Goal: Navigation & Orientation: Find specific page/section

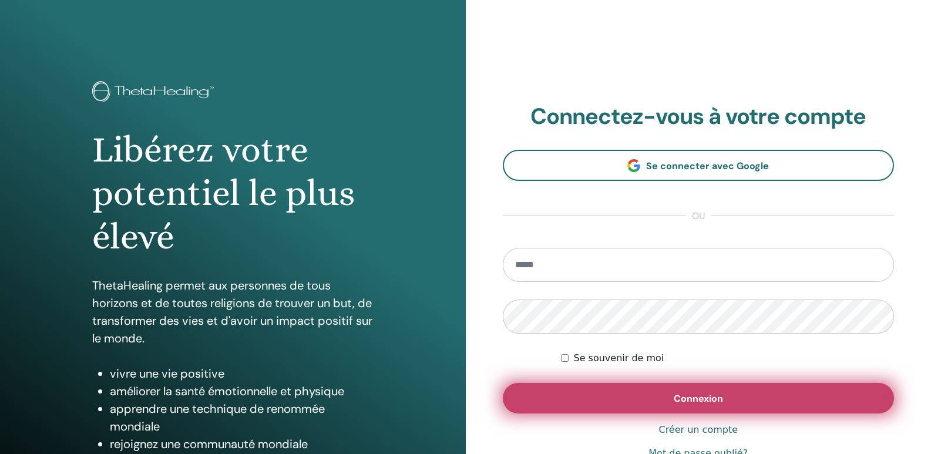
type input "**********"
click at [668, 401] on button "Connexion" at bounding box center [699, 398] width 392 height 31
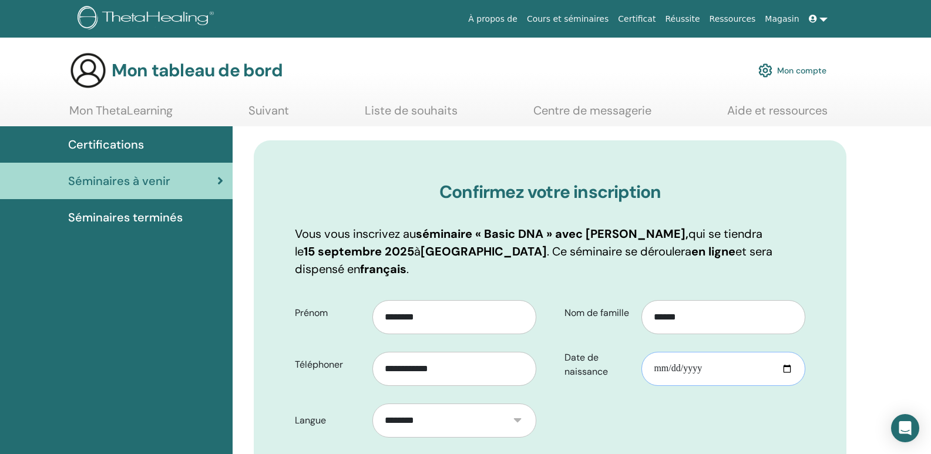
click at [661, 372] on input "Date de naissance" at bounding box center [723, 369] width 164 height 34
click at [656, 368] on input "Date de naissance" at bounding box center [723, 369] width 164 height 34
click at [755, 12] on link "Ressources" at bounding box center [733, 19] width 56 height 22
click at [657, 366] on input "Date de naissance" at bounding box center [723, 369] width 164 height 34
type input "**********"
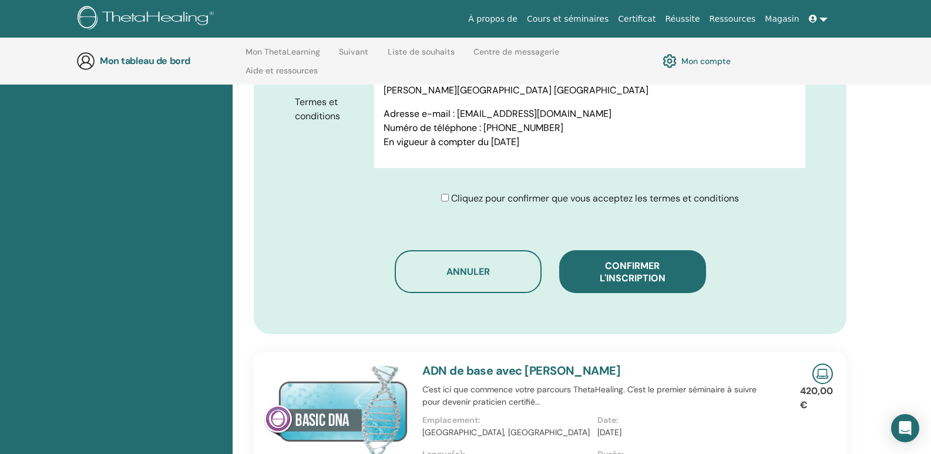
scroll to position [657, 0]
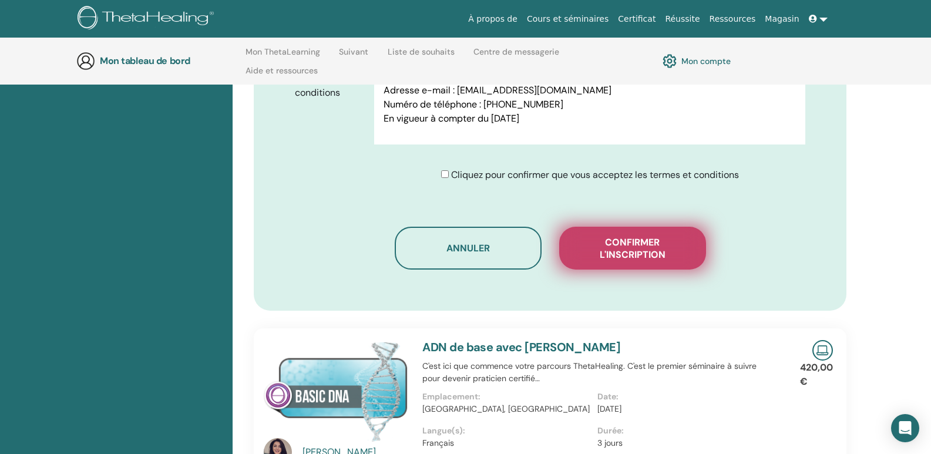
click at [643, 263] on button "Confirmer l'inscription" at bounding box center [632, 248] width 147 height 43
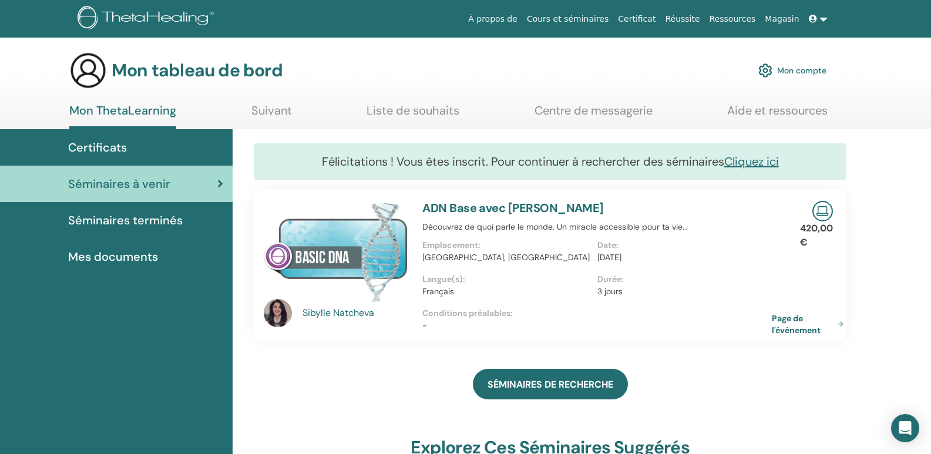
click at [163, 219] on font "Séminaires terminés" at bounding box center [125, 220] width 115 height 15
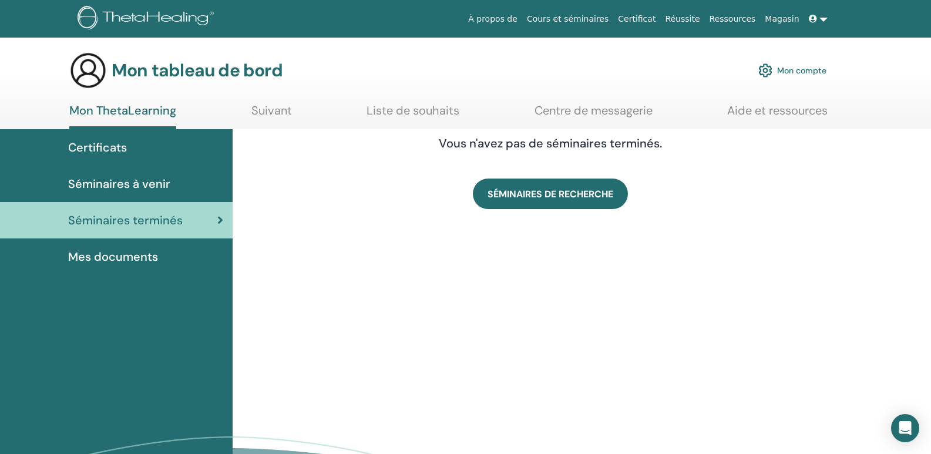
click at [160, 251] on div "Mes documents" at bounding box center [116, 257] width 214 height 18
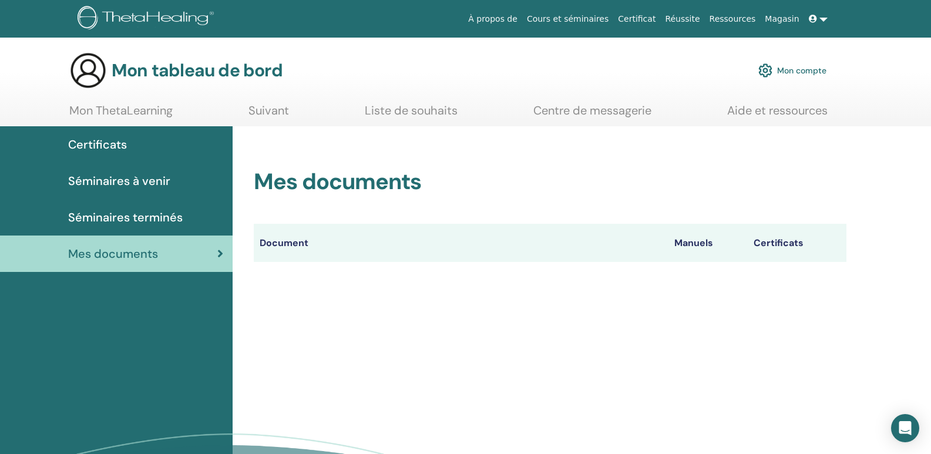
click at [166, 221] on font "Séminaires terminés" at bounding box center [125, 217] width 115 height 15
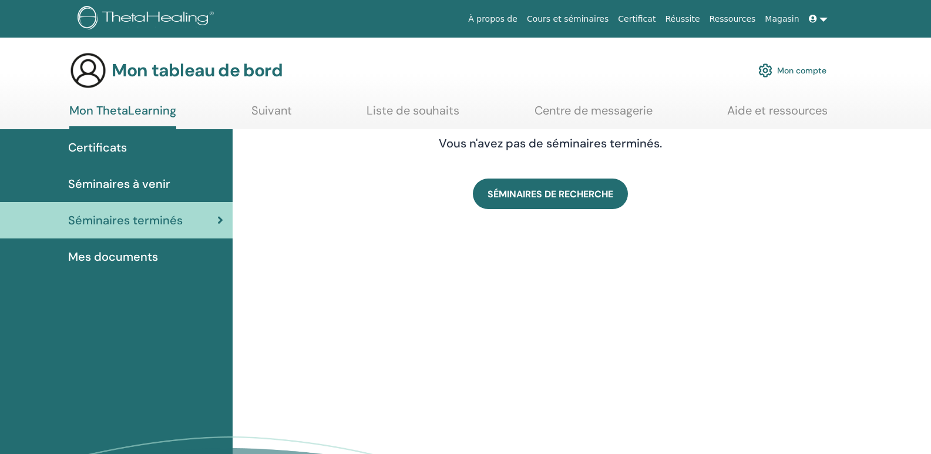
click at [180, 181] on div "Séminaires à venir" at bounding box center [116, 184] width 214 height 18
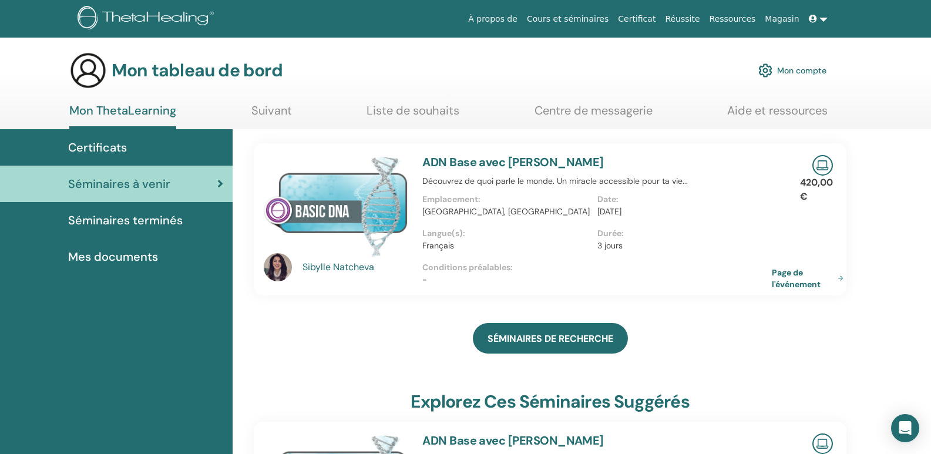
click at [180, 153] on div "Certificats" at bounding box center [116, 148] width 214 height 18
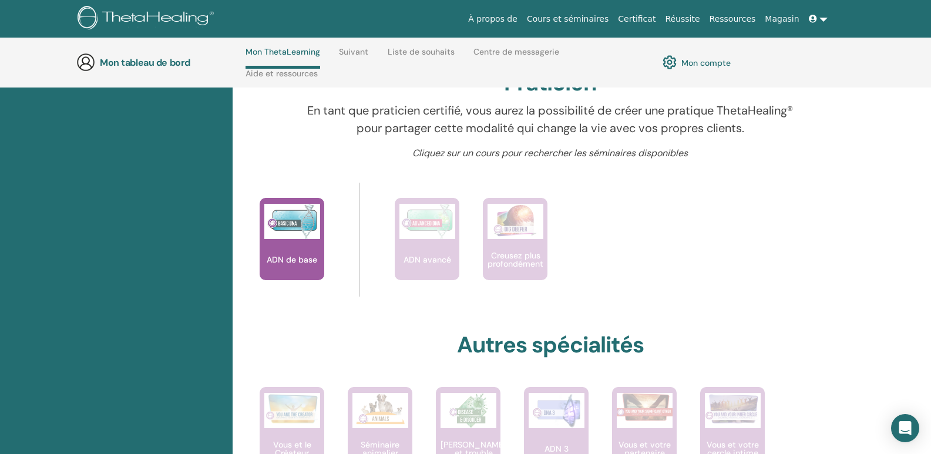
scroll to position [457, 0]
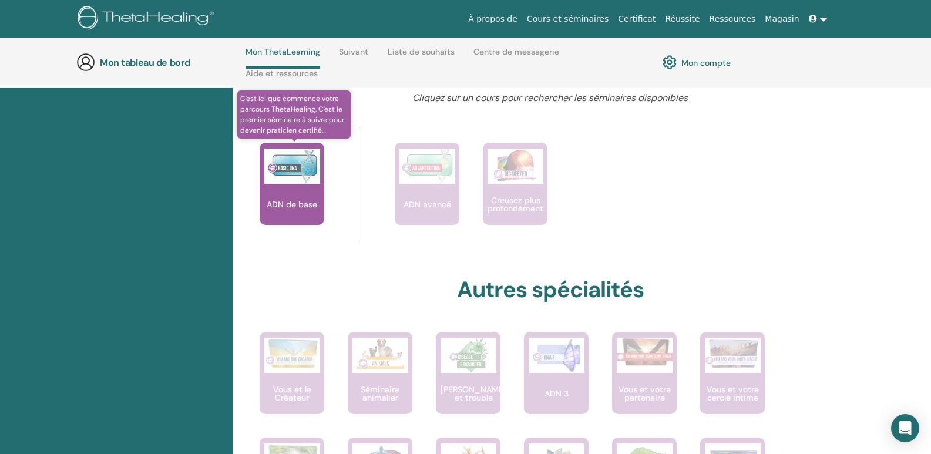
click at [288, 206] on font "ADN de base" at bounding box center [292, 204] width 51 height 11
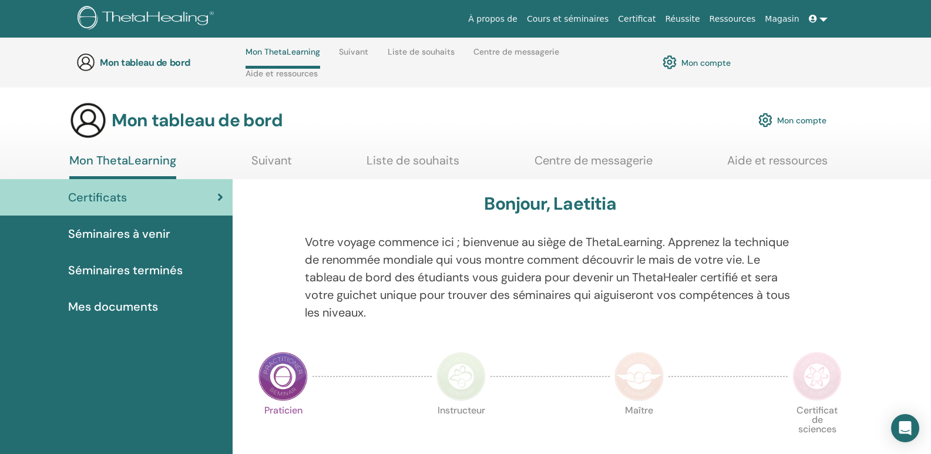
scroll to position [457, 0]
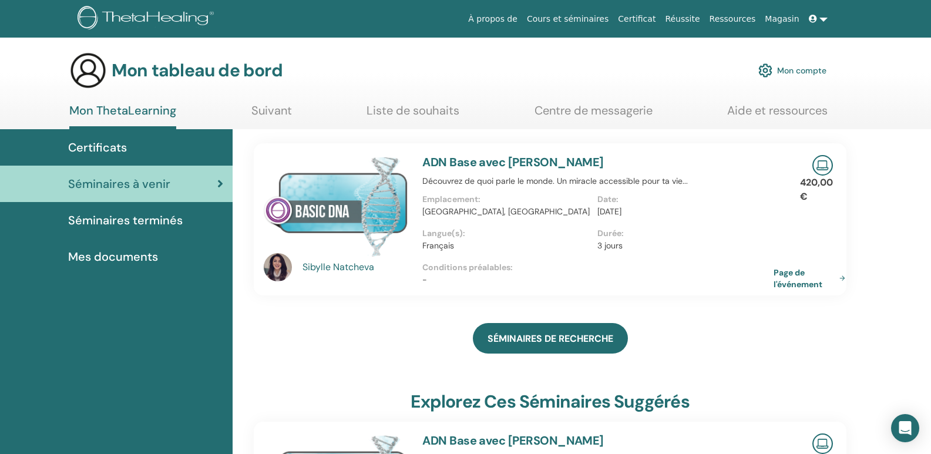
click at [840, 278] on link "Page de l'événement" at bounding box center [812, 278] width 76 height 23
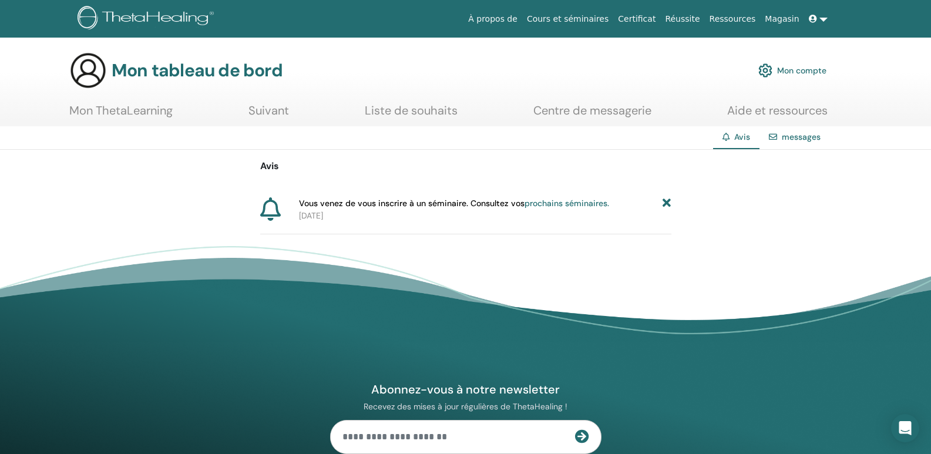
click at [653, 25] on link "Certificat" at bounding box center [636, 19] width 47 height 22
